Goal: Check status

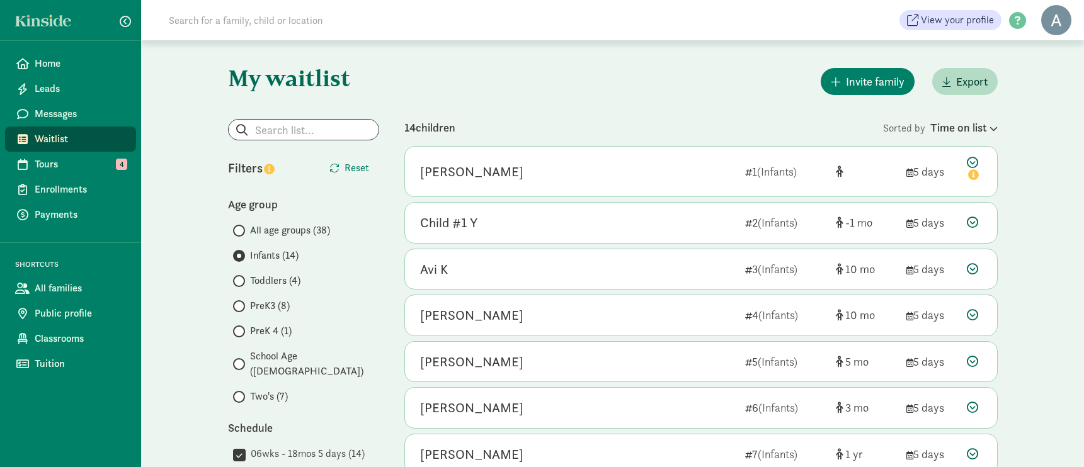
scroll to position [384, 0]
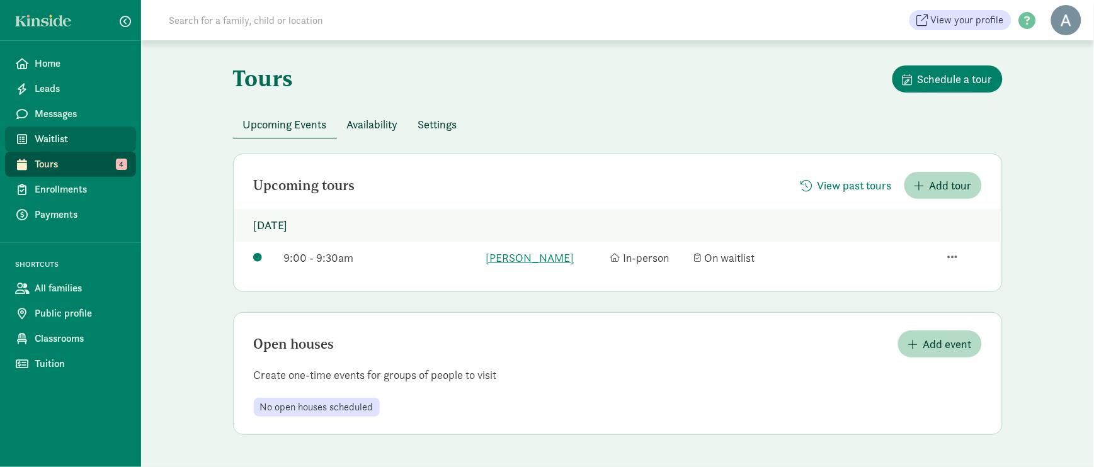
click at [59, 129] on link "Waitlist" at bounding box center [70, 139] width 131 height 25
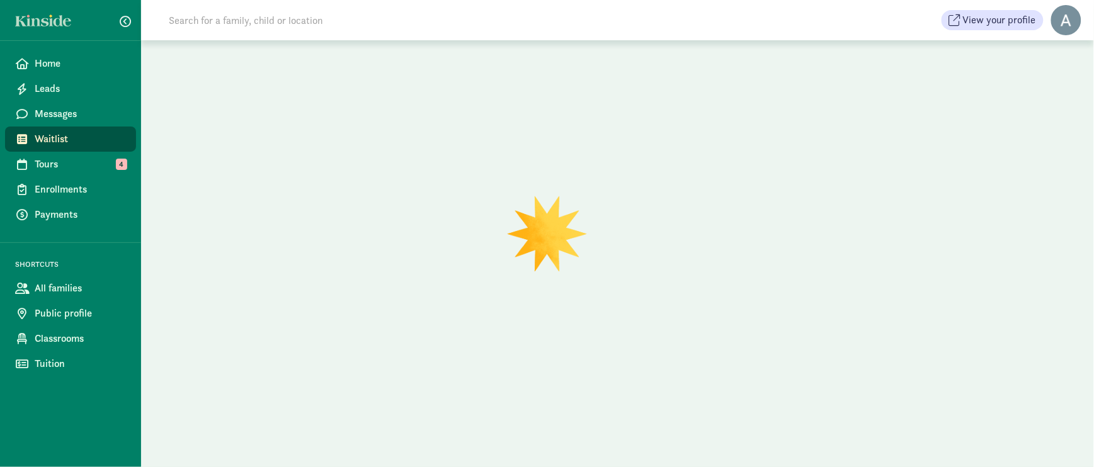
click at [256, 18] on input at bounding box center [337, 20] width 353 height 25
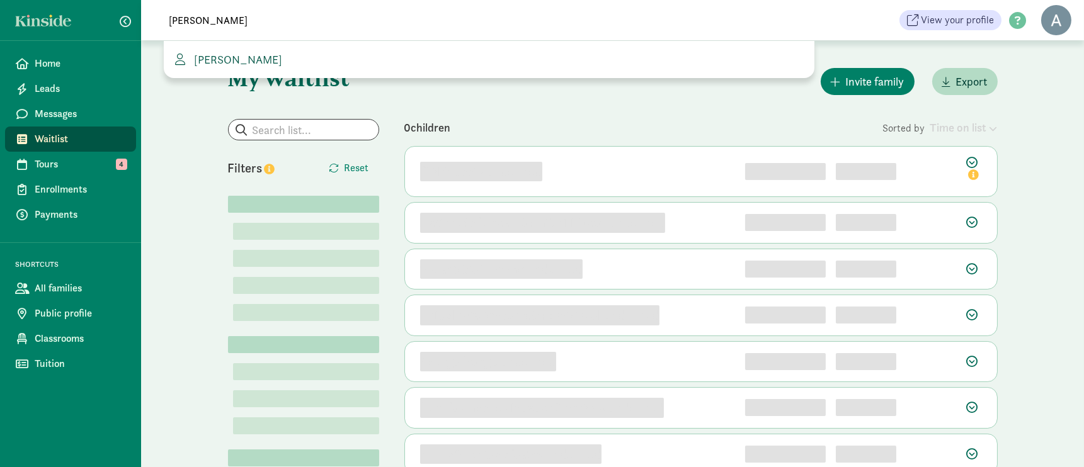
type input "sheena"
drag, startPoint x: 229, startPoint y: 57, endPoint x: 433, endPoint y: 140, distance: 221.2
click at [228, 57] on span "Sheena Banks" at bounding box center [235, 59] width 93 height 14
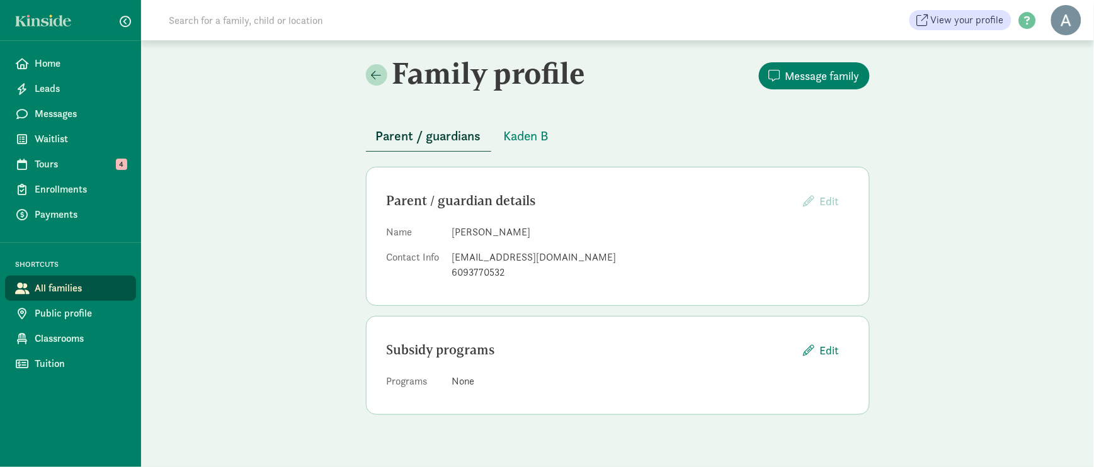
click at [451, 271] on dl "Name Sheena Banks Contact Info s.crump85@gmail.com 6093770532" at bounding box center [618, 255] width 462 height 60
drag, startPoint x: 454, startPoint y: 257, endPoint x: 551, endPoint y: 263, distance: 97.2
click at [551, 263] on div "s.crump85@gmail.com" at bounding box center [650, 257] width 397 height 15
drag, startPoint x: 551, startPoint y: 263, endPoint x: 525, endPoint y: 256, distance: 26.0
copy div "s.crump85@gmail.com"
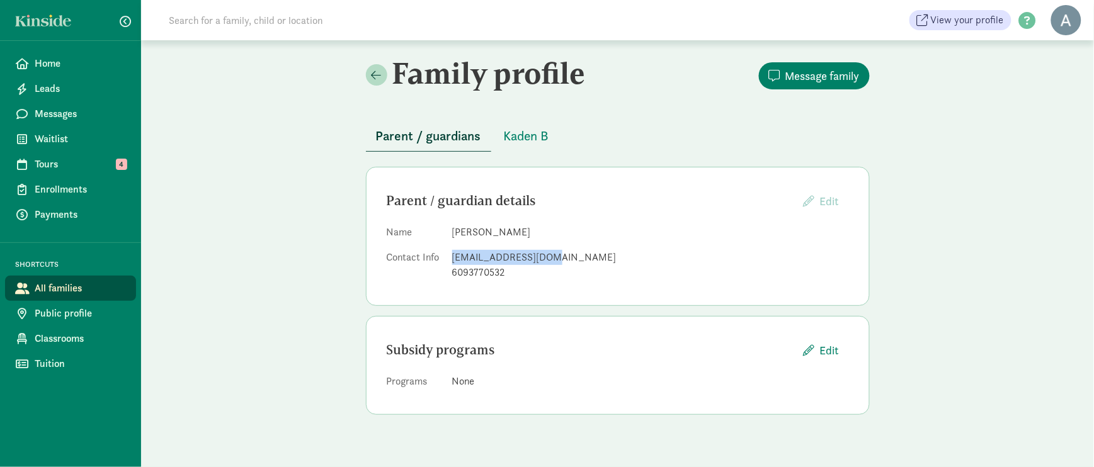
copy div "s.crump85@gmail.com"
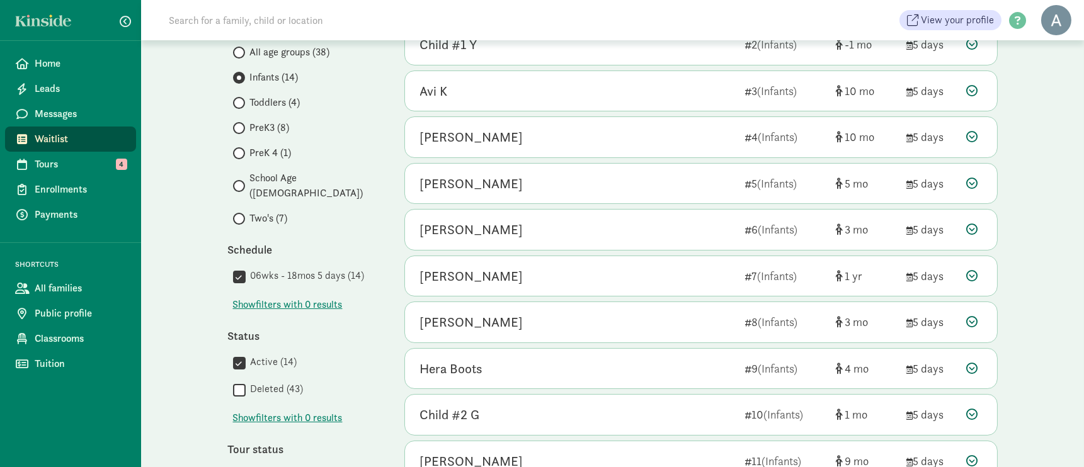
scroll to position [384, 0]
